Goal: Task Accomplishment & Management: Manage account settings

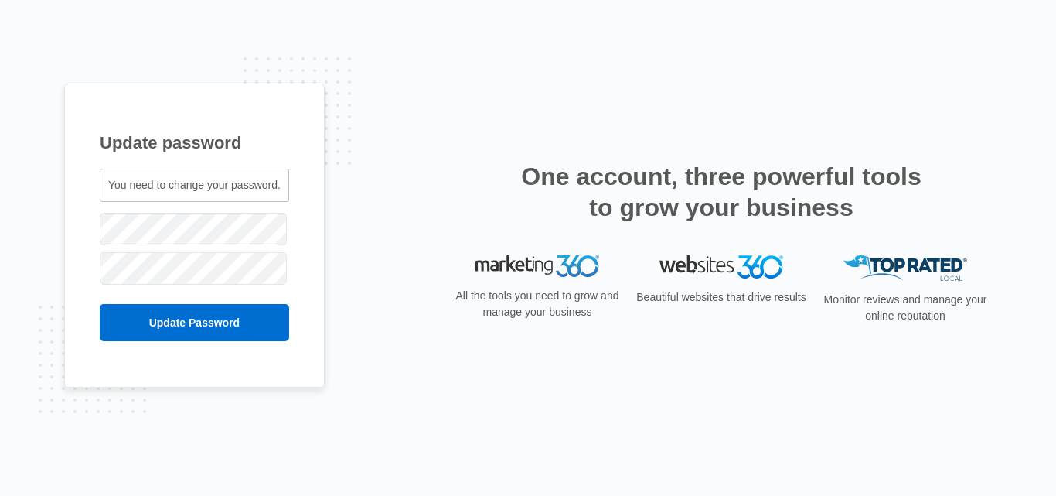
click at [130, 191] on span "You need to change your password." at bounding box center [194, 185] width 172 height 12
click at [130, 186] on span "You need to change your password." at bounding box center [194, 185] width 172 height 12
click at [124, 188] on span "You need to change your password." at bounding box center [194, 185] width 172 height 12
click at [152, 183] on span "You need to change your password." at bounding box center [194, 185] width 172 height 12
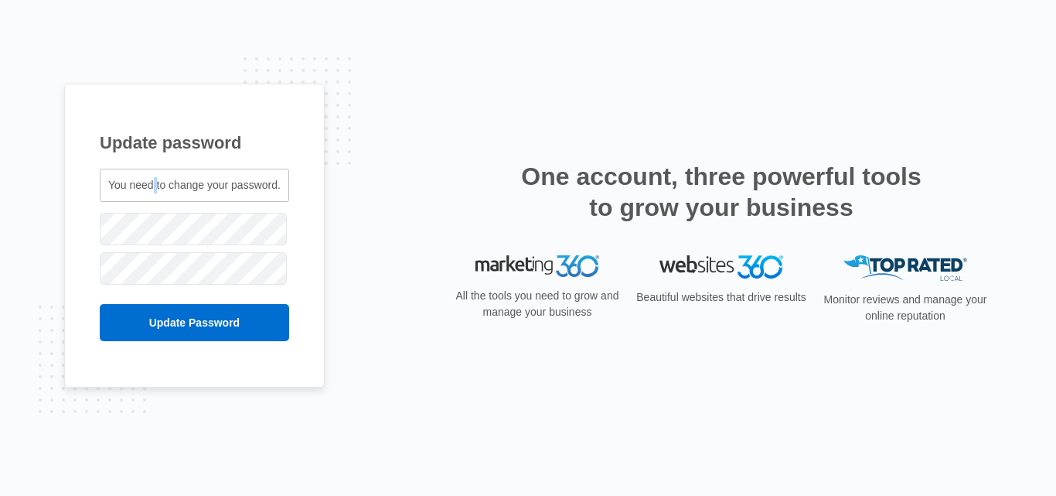
click at [152, 183] on span "You need to change your password." at bounding box center [194, 185] width 172 height 12
click at [148, 185] on span "You need to change your password." at bounding box center [194, 185] width 172 height 12
click at [0, 234] on div "Update password You need to change your password. hamedadeyemi@yahoo.com" at bounding box center [528, 248] width 1056 height 496
click at [422, 206] on div "Update password You need to change your password. hamedadeyemi@yahoo.com" at bounding box center [528, 248] width 928 height 329
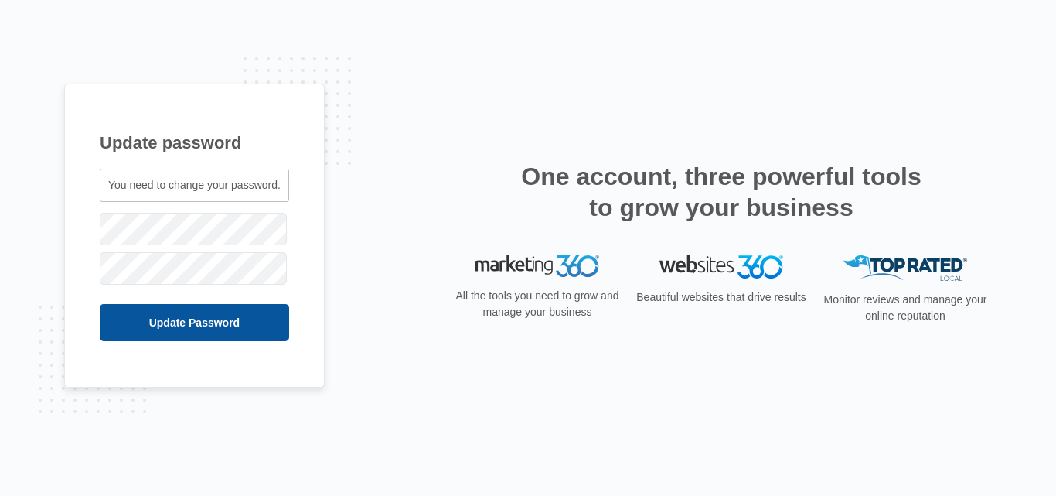
click at [224, 322] on input "Update Password" at bounding box center [194, 322] width 189 height 37
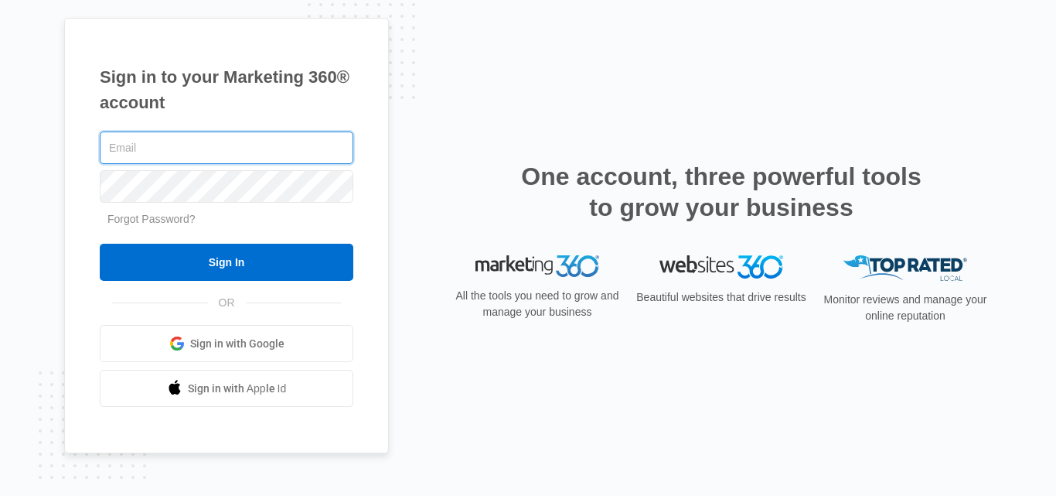
click at [186, 152] on input "text" at bounding box center [227, 147] width 254 height 32
type input "[EMAIL_ADDRESS][DOMAIN_NAME]"
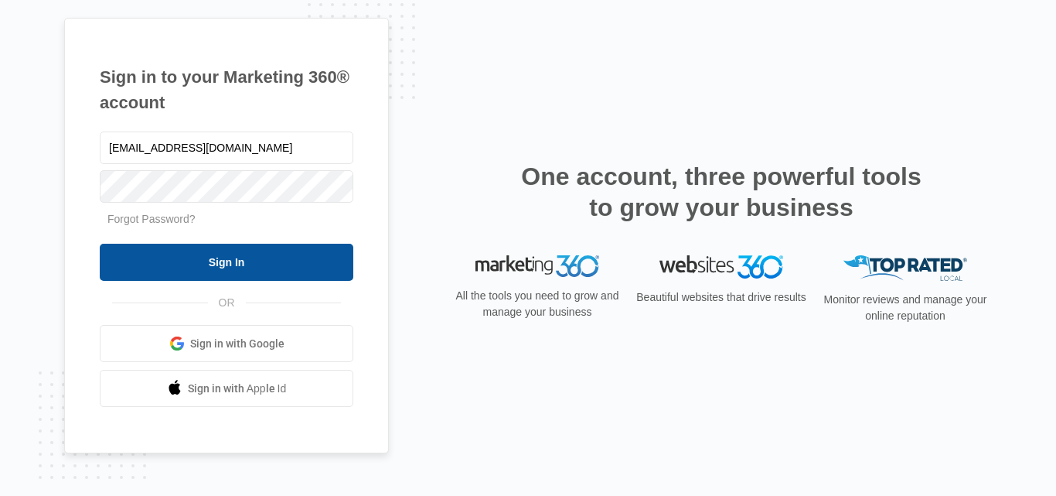
click at [242, 260] on input "Sign In" at bounding box center [227, 262] width 254 height 37
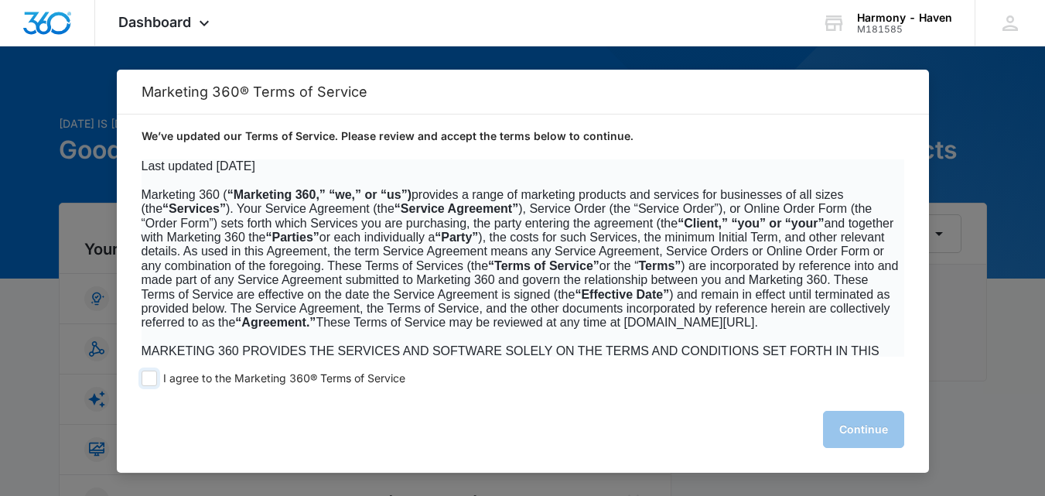
click at [154, 383] on span at bounding box center [149, 377] width 15 height 15
click at [154, 383] on input "I agree to the Marketing 360® Terms of Service" at bounding box center [149, 377] width 15 height 15
checkbox input "true"
click at [893, 421] on button "Continue" at bounding box center [863, 429] width 81 height 37
